Goal: Navigation & Orientation: Understand site structure

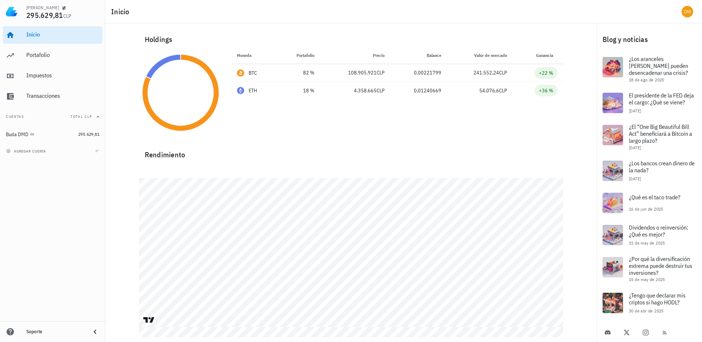
click at [540, 56] on span "Ganancia" at bounding box center [547, 55] width 22 height 5
click at [33, 58] on div "Portafolio" at bounding box center [62, 55] width 73 height 7
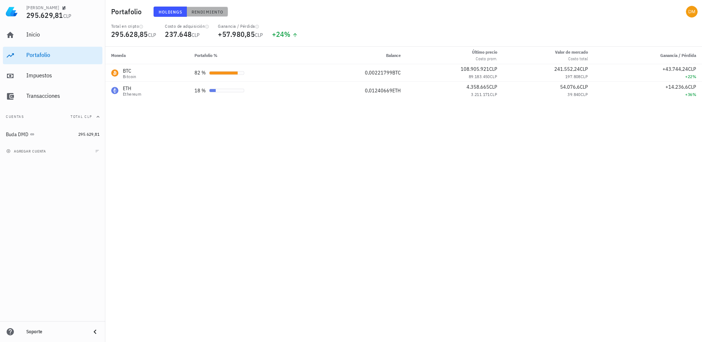
click at [200, 13] on span "Rendimiento" at bounding box center [207, 11] width 32 height 5
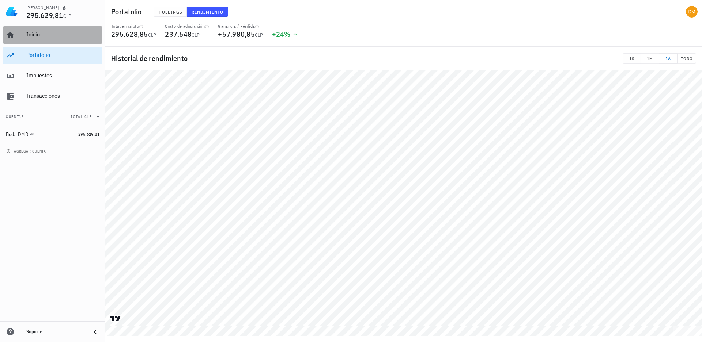
click at [26, 33] on link "Inicio" at bounding box center [52, 35] width 99 height 18
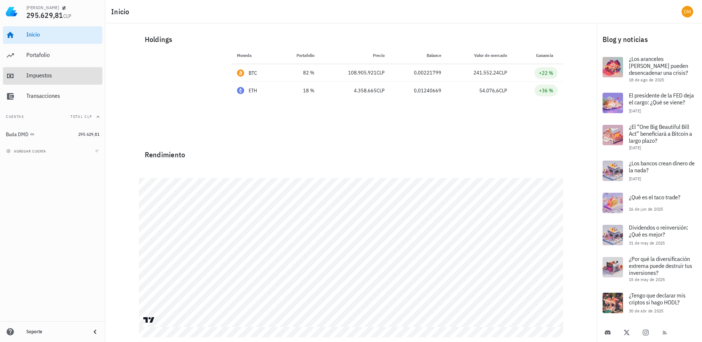
click at [42, 79] on div "Impuestos" at bounding box center [62, 75] width 73 height 7
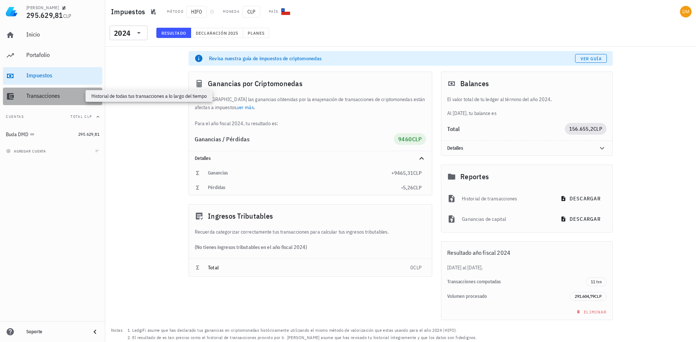
click at [37, 98] on div "Transacciones" at bounding box center [62, 95] width 73 height 7
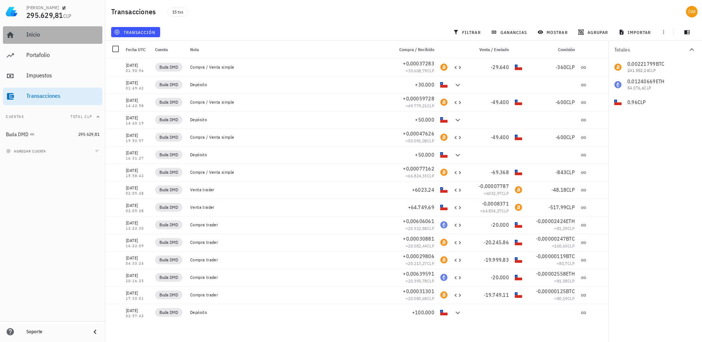
click at [29, 32] on div "Inicio" at bounding box center [62, 34] width 73 height 7
